Goal: Information Seeking & Learning: Check status

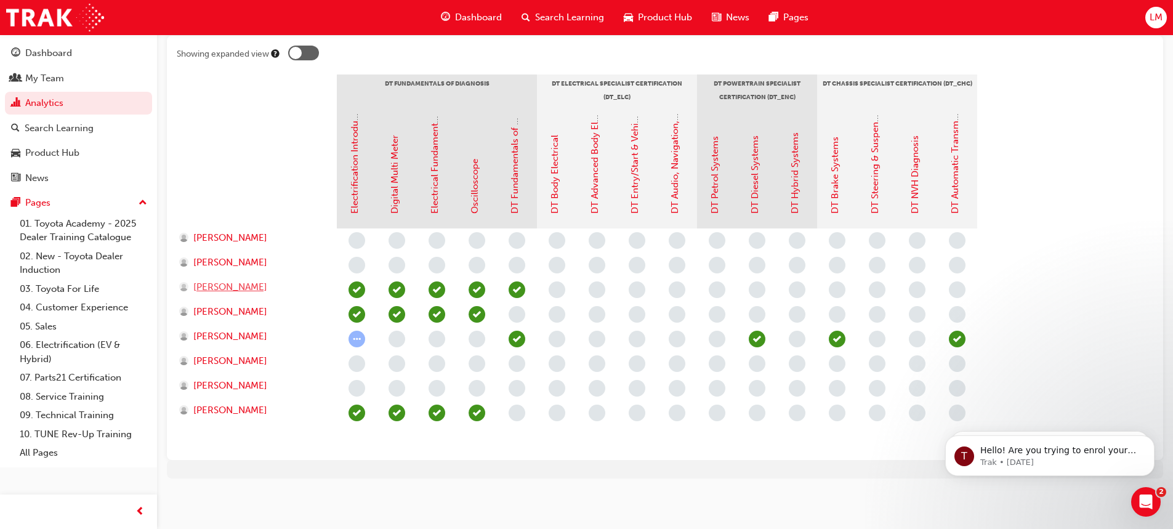
click at [201, 288] on span "[PERSON_NAME]" at bounding box center [230, 287] width 74 height 14
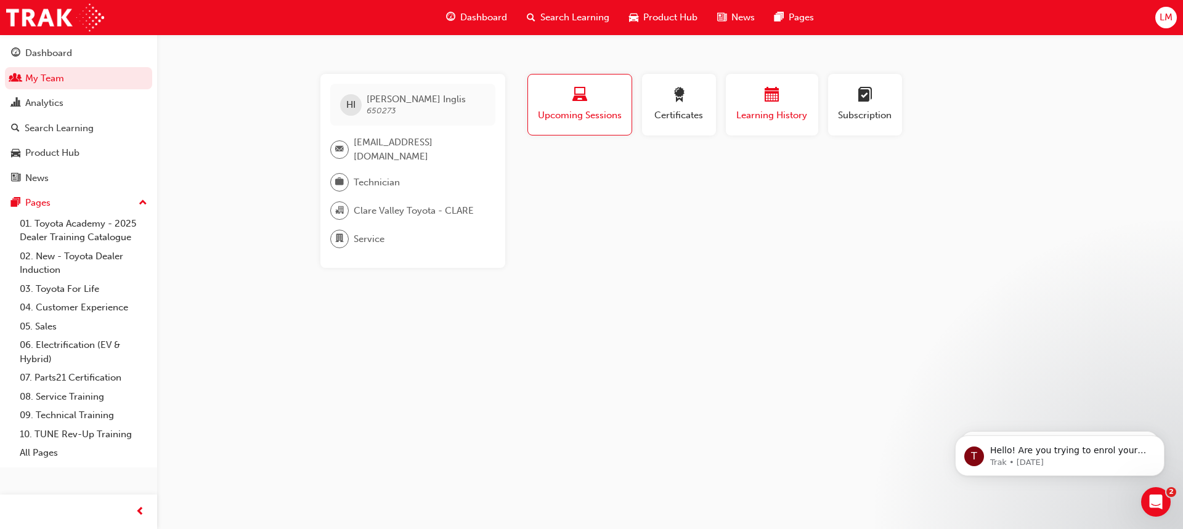
click at [763, 107] on div "Learning History" at bounding box center [772, 104] width 74 height 35
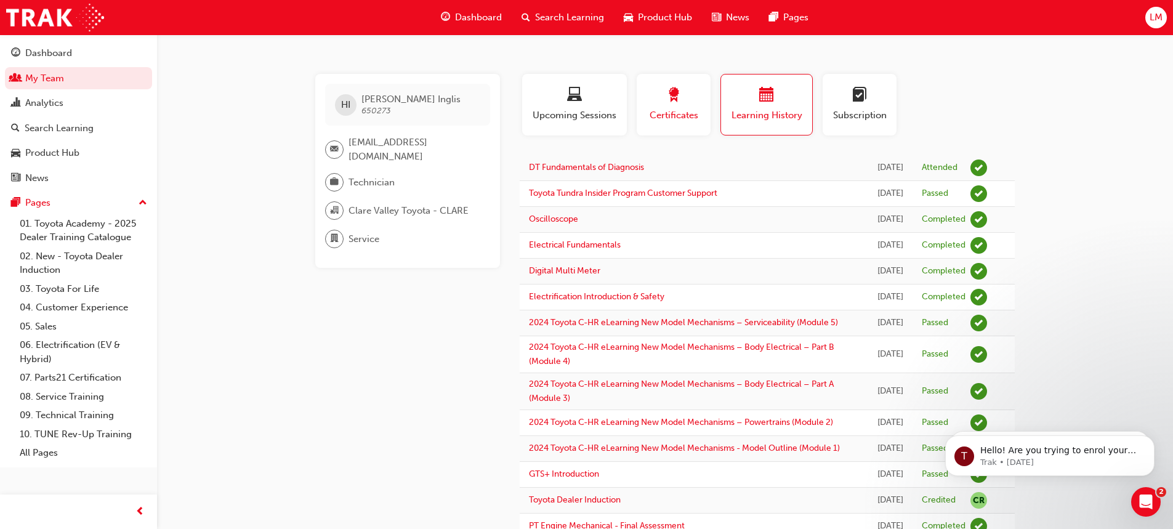
click at [648, 84] on button "Certificates" at bounding box center [674, 105] width 74 height 62
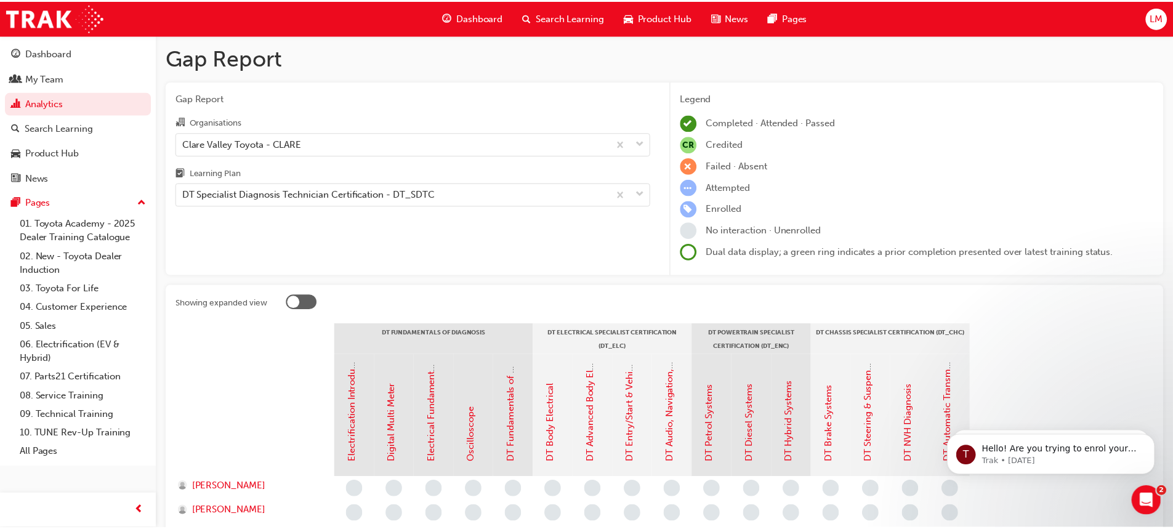
scroll to position [249, 0]
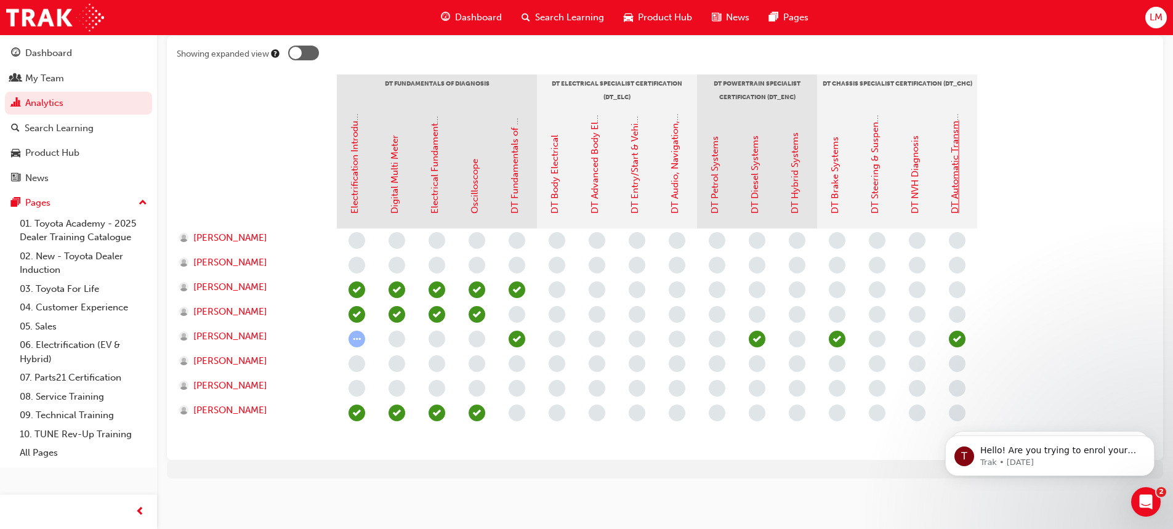
click at [960, 176] on link "DT Automatic Transmission Systems" at bounding box center [955, 136] width 11 height 155
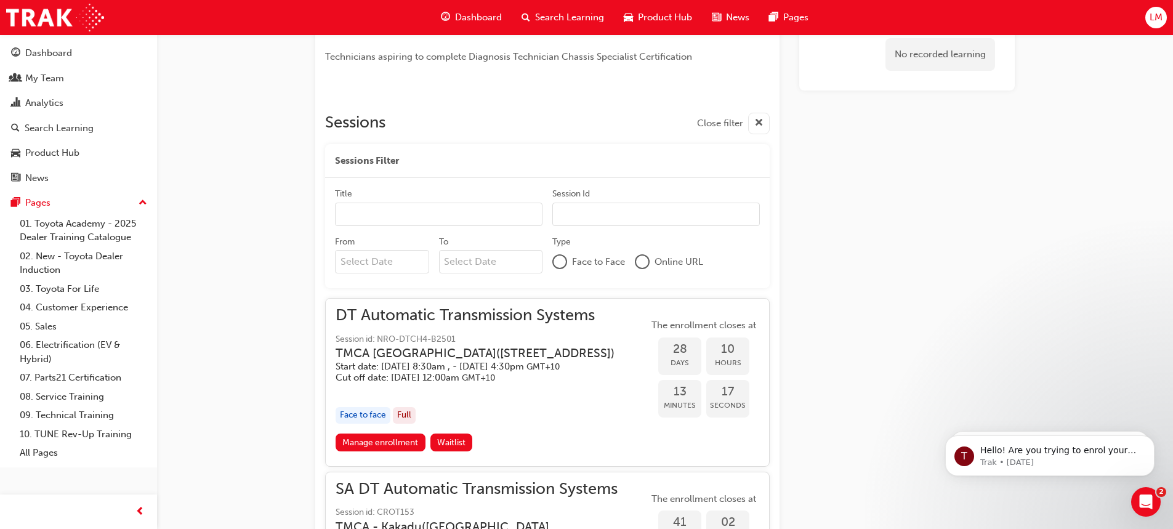
scroll to position [516, 0]
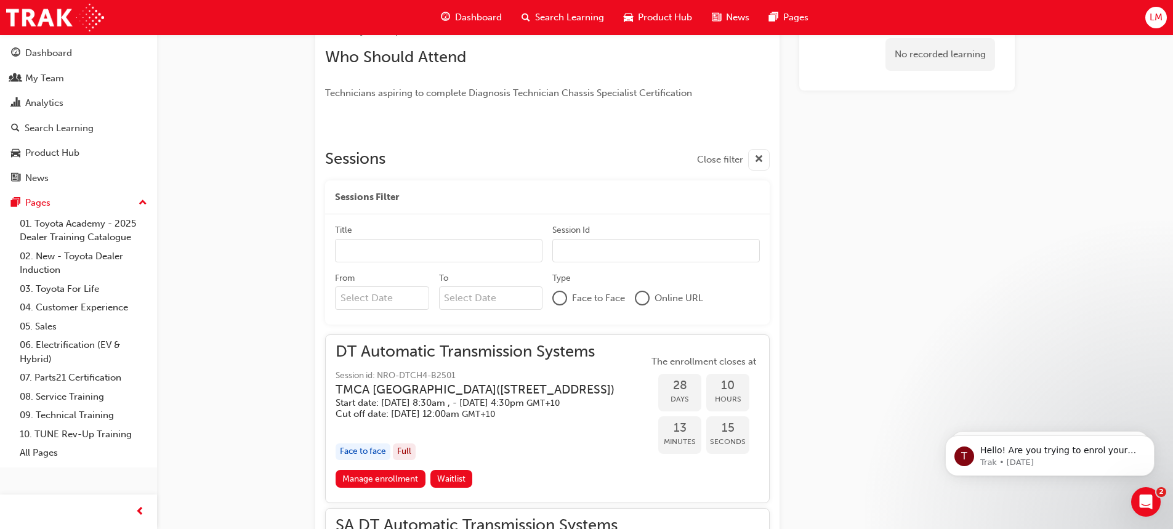
click at [413, 247] on input "Title" at bounding box center [439, 250] width 208 height 23
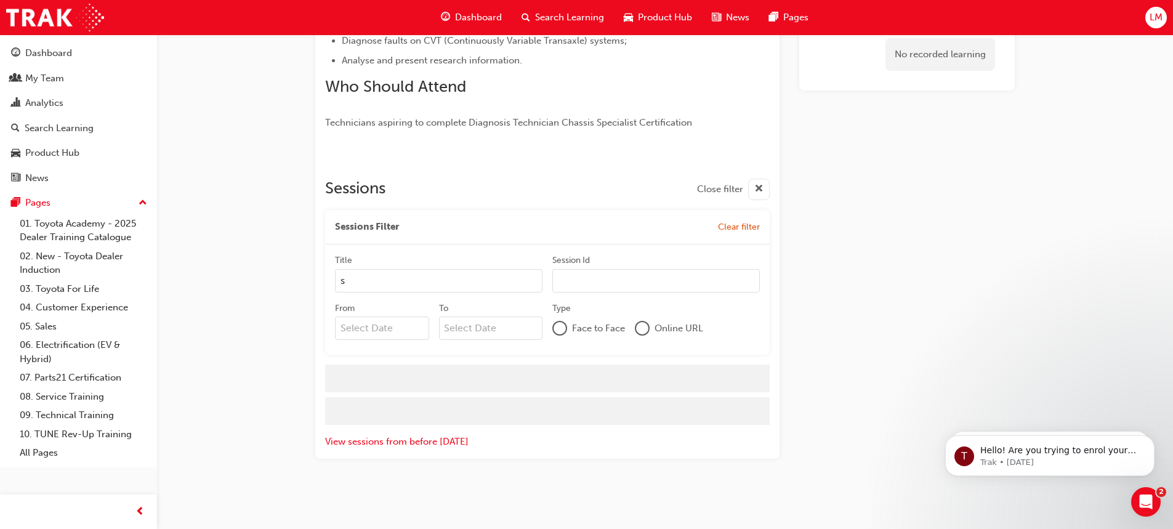
type input "sa"
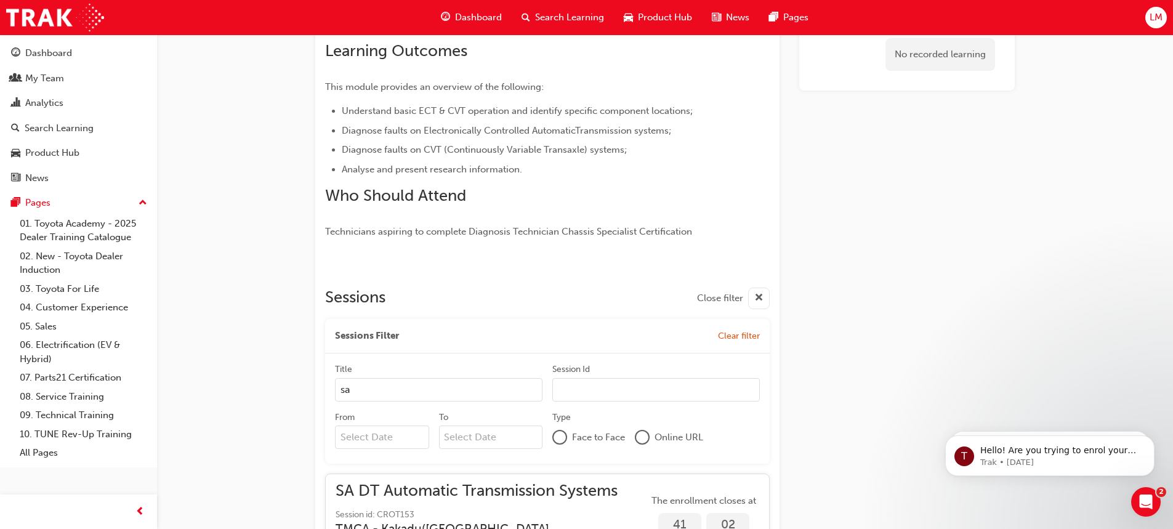
scroll to position [514, 0]
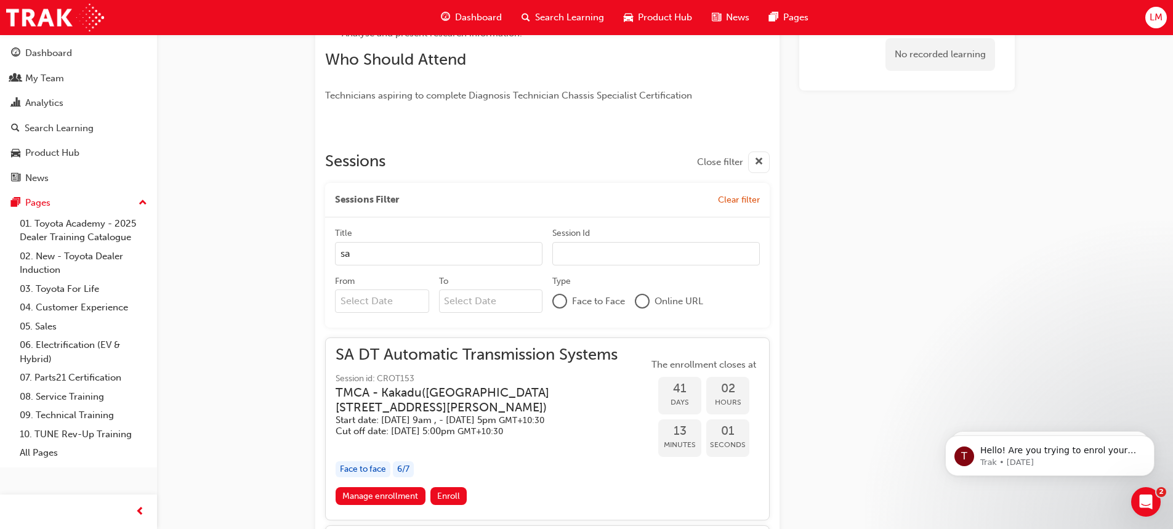
drag, startPoint x: 386, startPoint y: 254, endPoint x: -383, endPoint y: 218, distance: 769.6
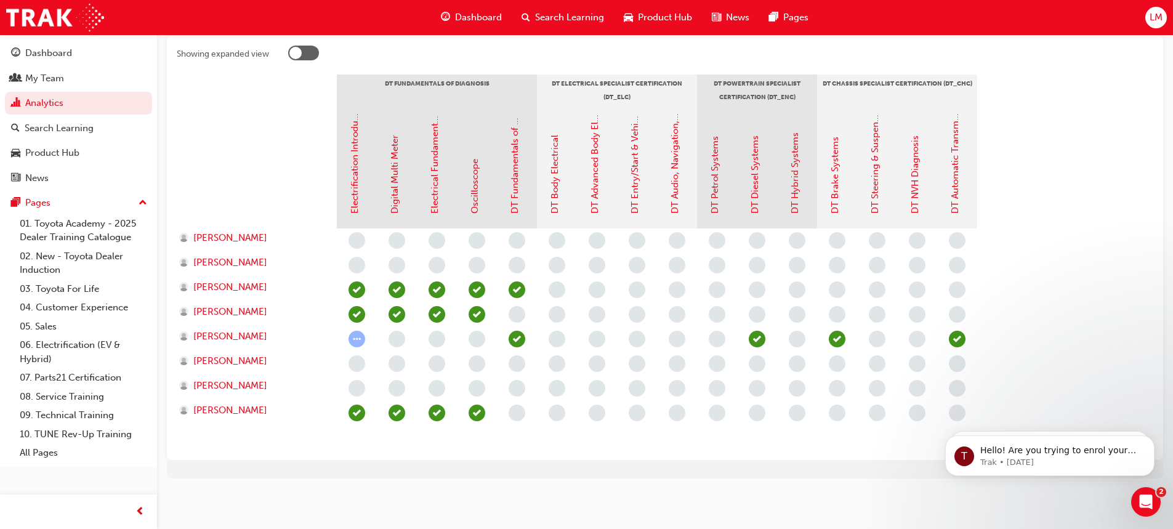
scroll to position [249, 0]
click at [223, 290] on span "[PERSON_NAME]" at bounding box center [230, 287] width 74 height 14
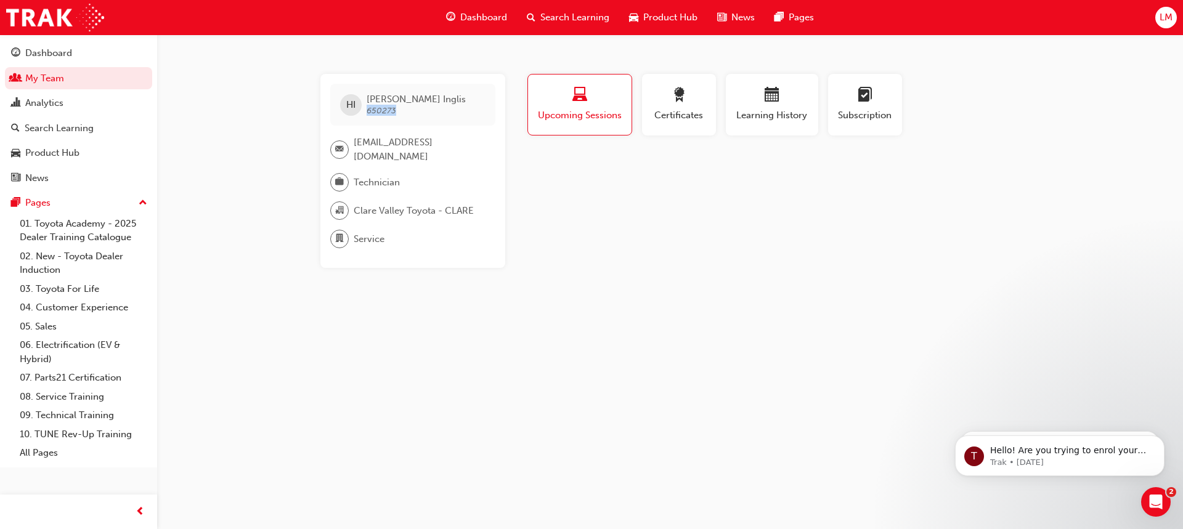
drag, startPoint x: 395, startPoint y: 115, endPoint x: 365, endPoint y: 110, distance: 30.5
click at [365, 110] on div "HI [PERSON_NAME] 650273" at bounding box center [412, 105] width 165 height 42
click at [377, 126] on div "HI [PERSON_NAME] 650273" at bounding box center [412, 105] width 165 height 42
